Goal: Information Seeking & Learning: Understand process/instructions

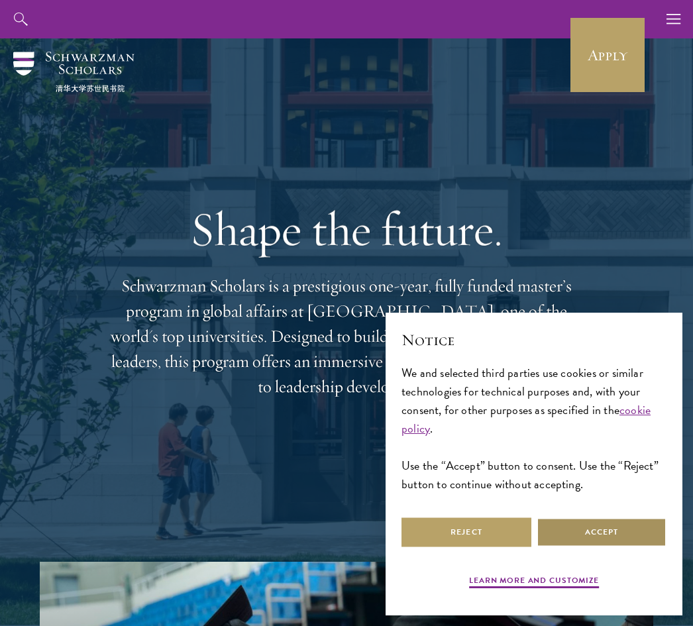
click at [587, 538] on button "Accept" at bounding box center [601, 532] width 130 height 30
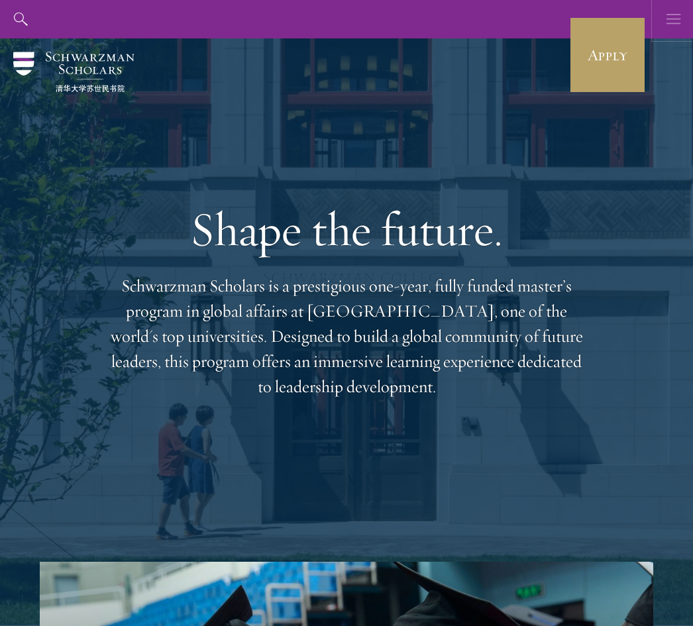
click at [673, 10] on icon "button" at bounding box center [673, 19] width 15 height 38
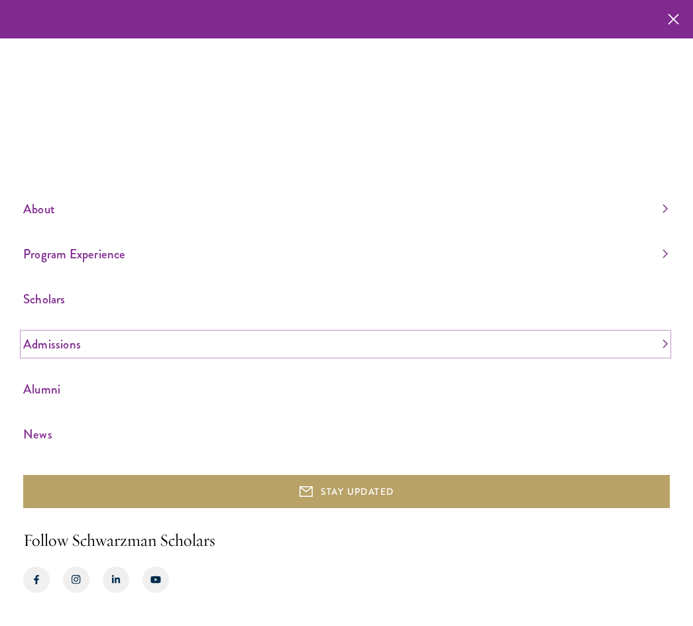
click at [666, 343] on link "Admissions" at bounding box center [345, 344] width 644 height 22
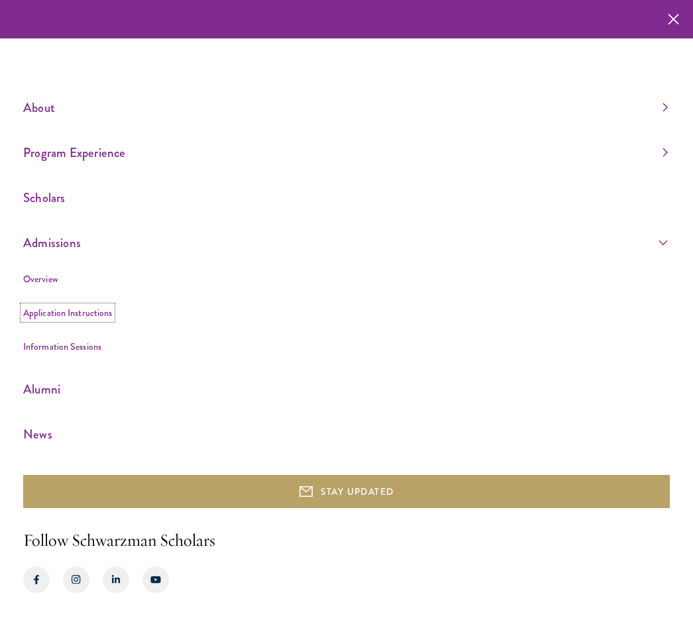
click at [101, 311] on link "Application Instructions" at bounding box center [67, 312] width 89 height 13
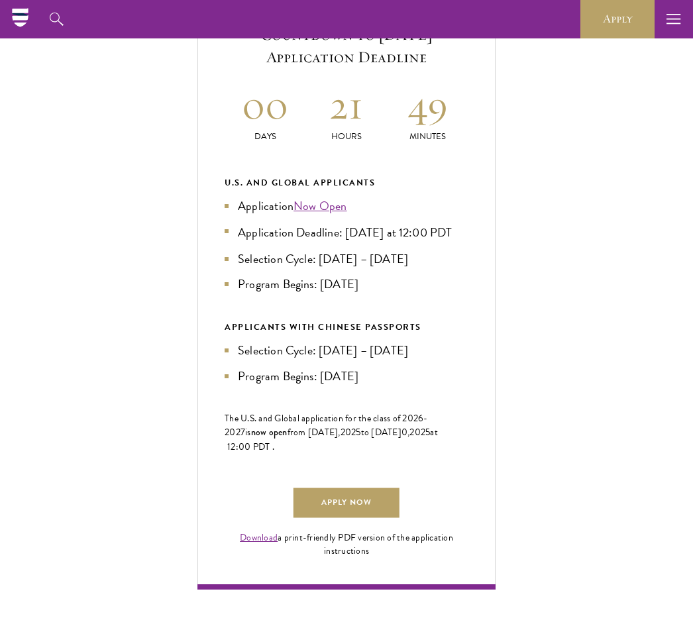
scroll to position [524, 0]
